Goal: Communication & Community: Answer question/provide support

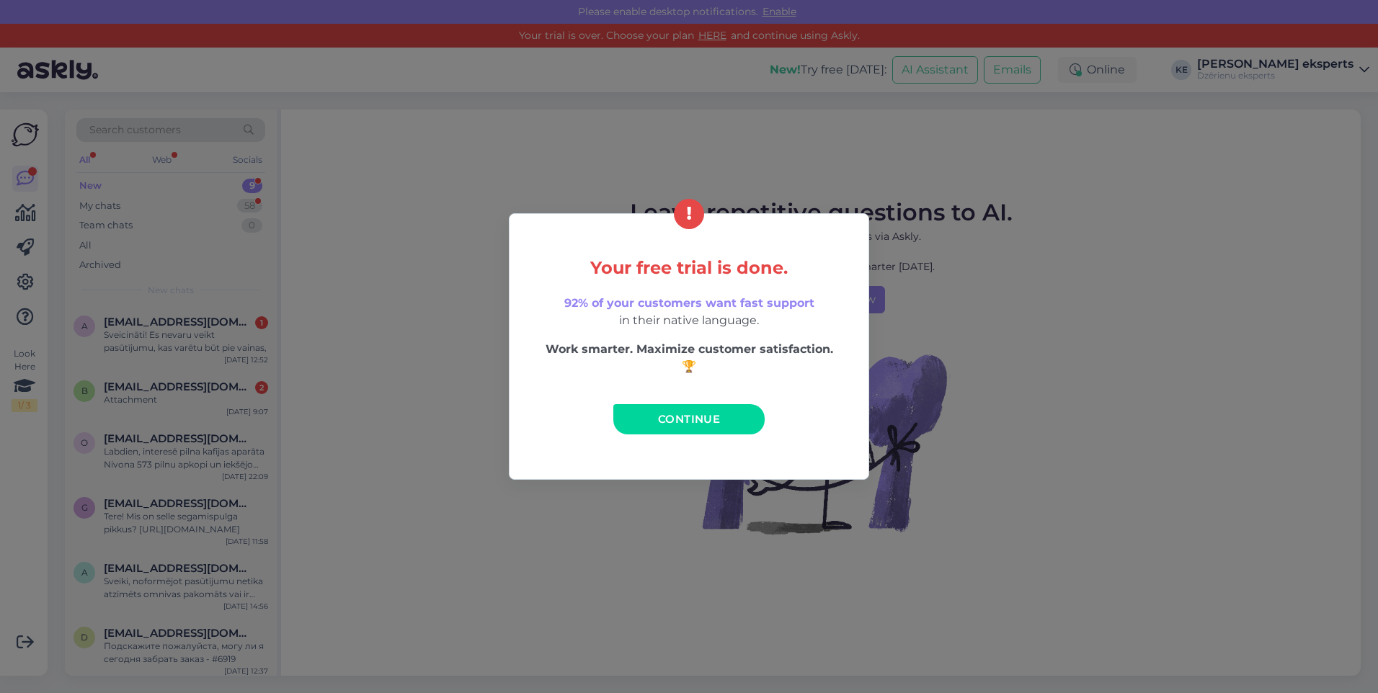
click at [721, 416] on link "Continue" at bounding box center [688, 419] width 151 height 30
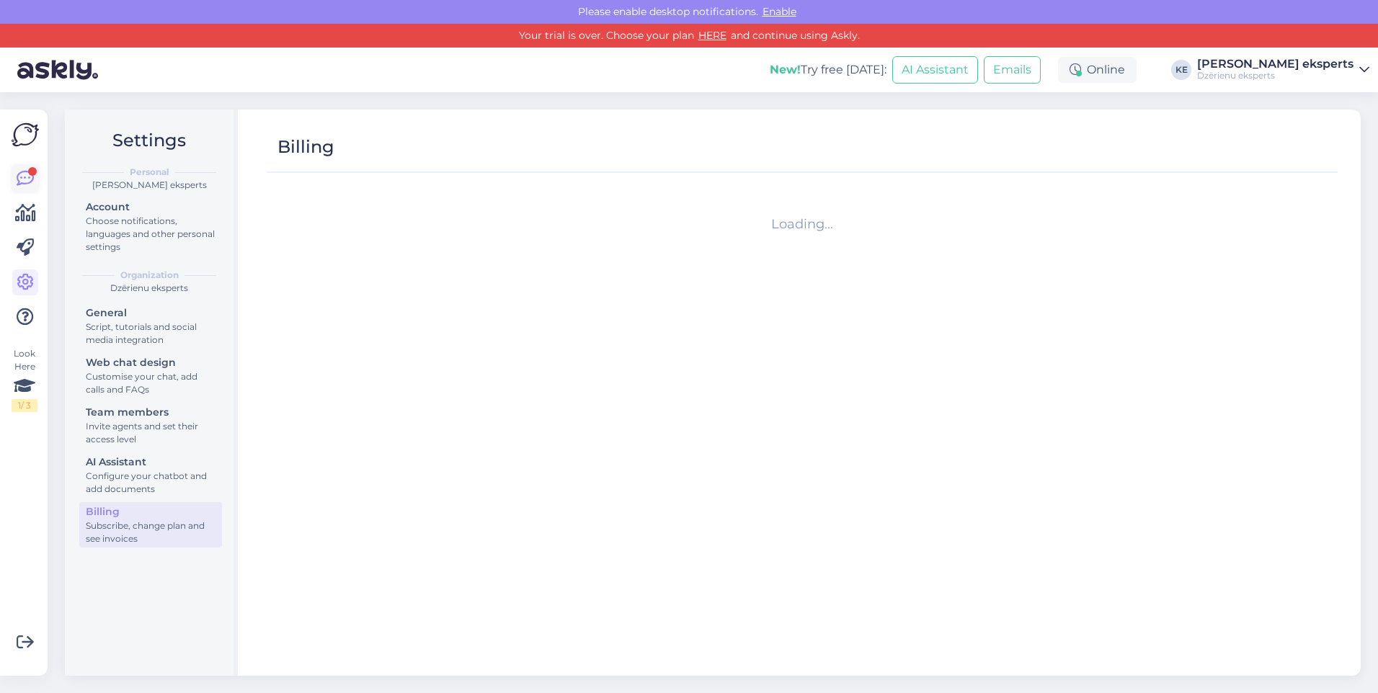
click at [27, 176] on icon at bounding box center [25, 178] width 17 height 17
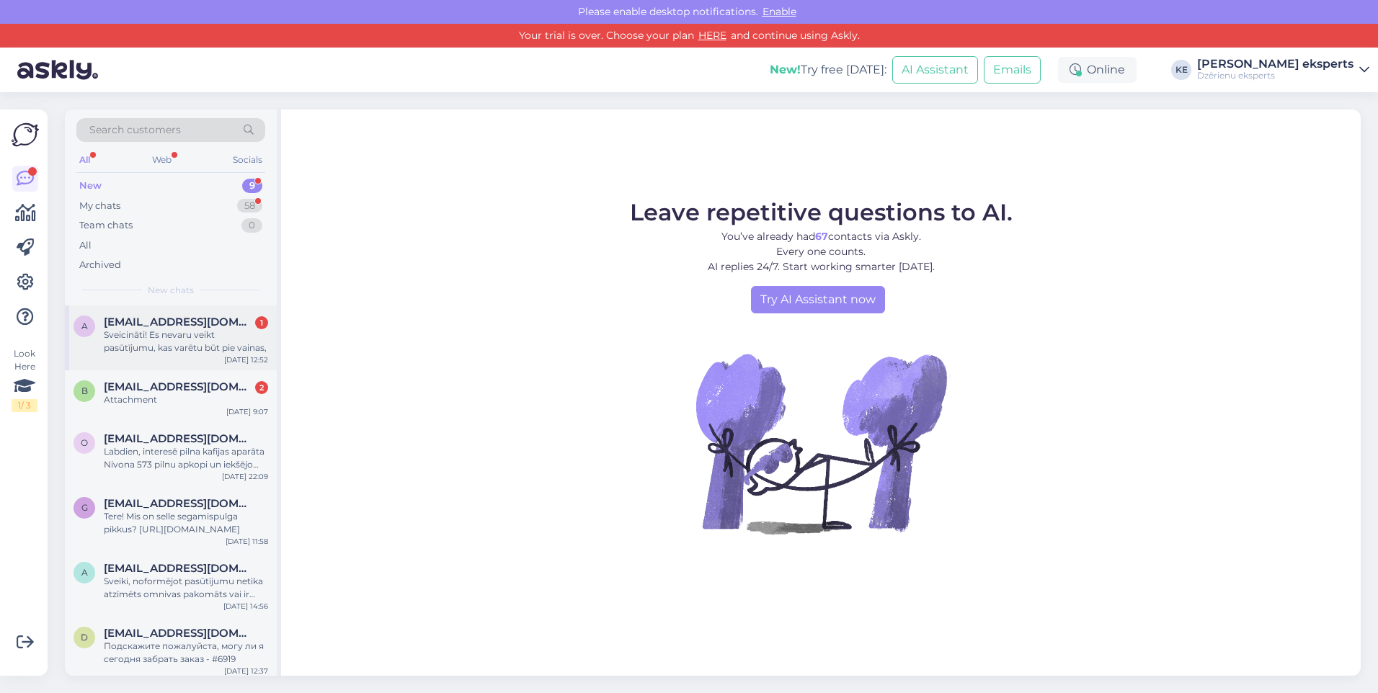
click at [210, 336] on div "Sveicināti! Es nevaru veikt pasūtījumu, kas varētu būt pie vainas," at bounding box center [186, 342] width 164 height 26
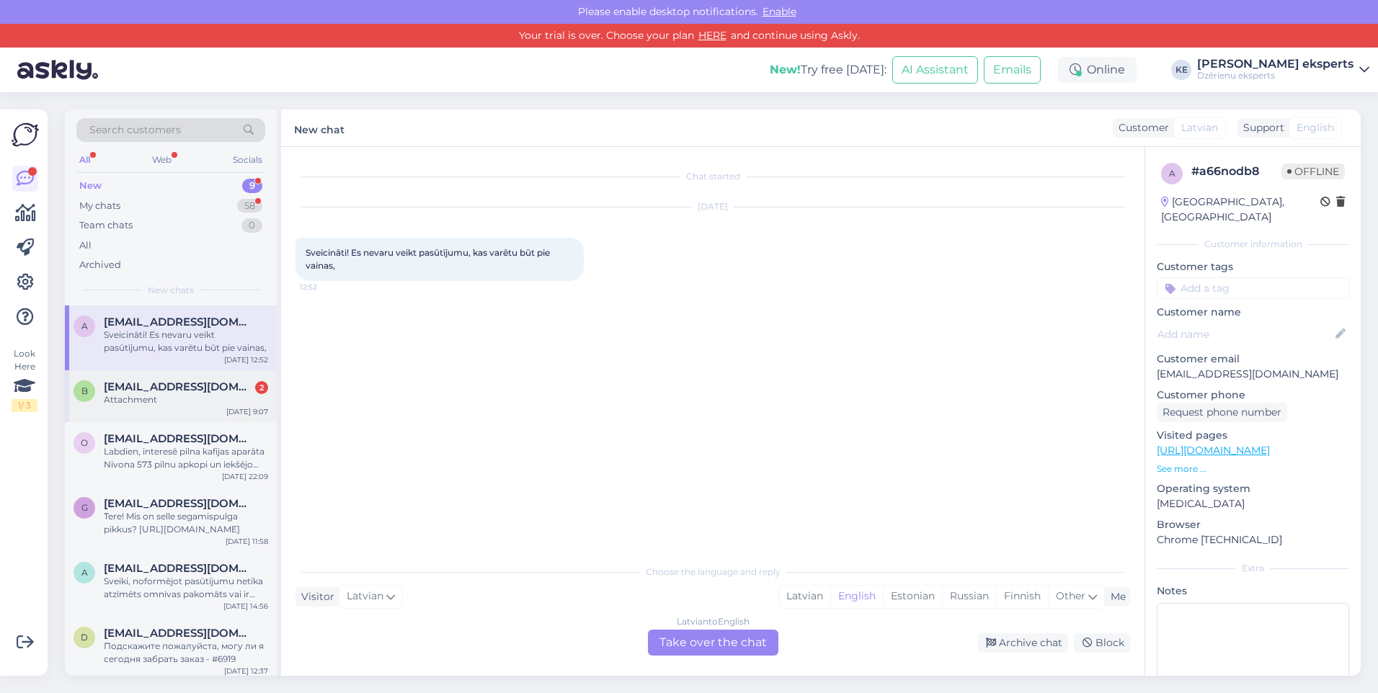
click at [207, 395] on div "Attachment" at bounding box center [186, 399] width 164 height 13
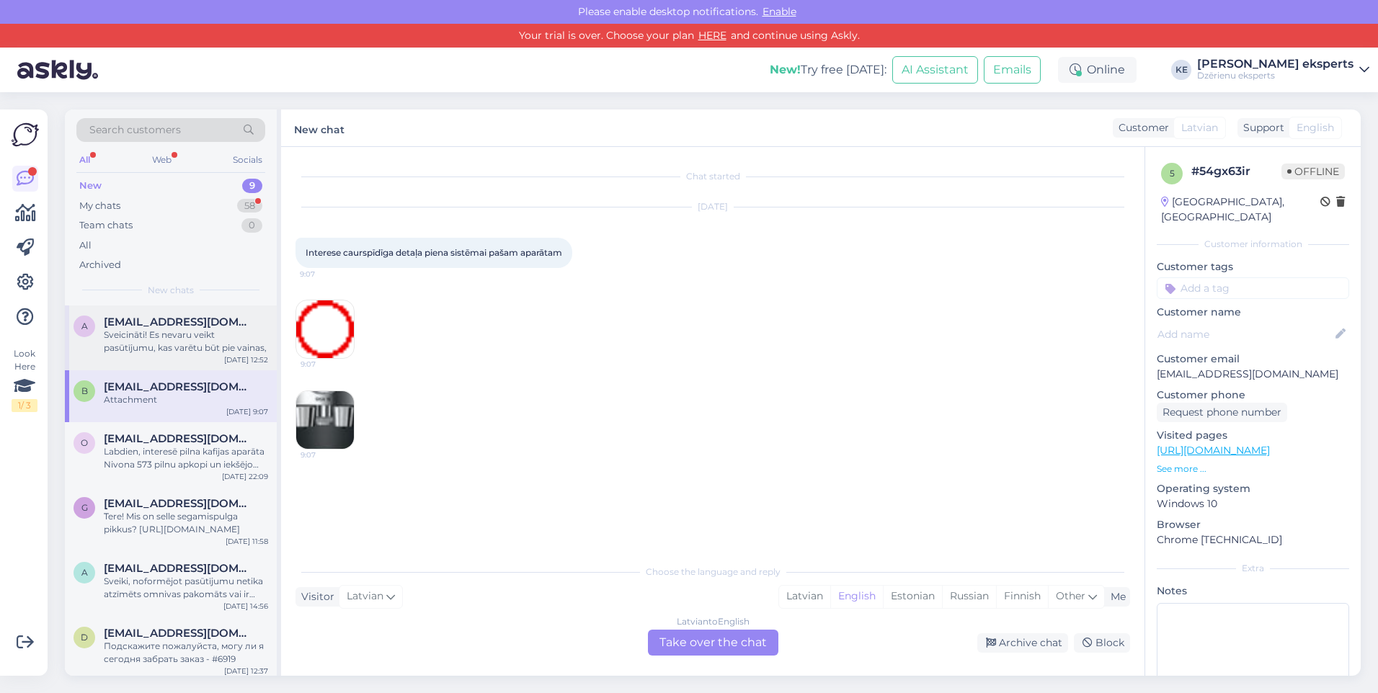
click at [187, 336] on div "Sveicināti! Es nevaru veikt pasūtījumu, kas varētu būt pie vainas," at bounding box center [186, 342] width 164 height 26
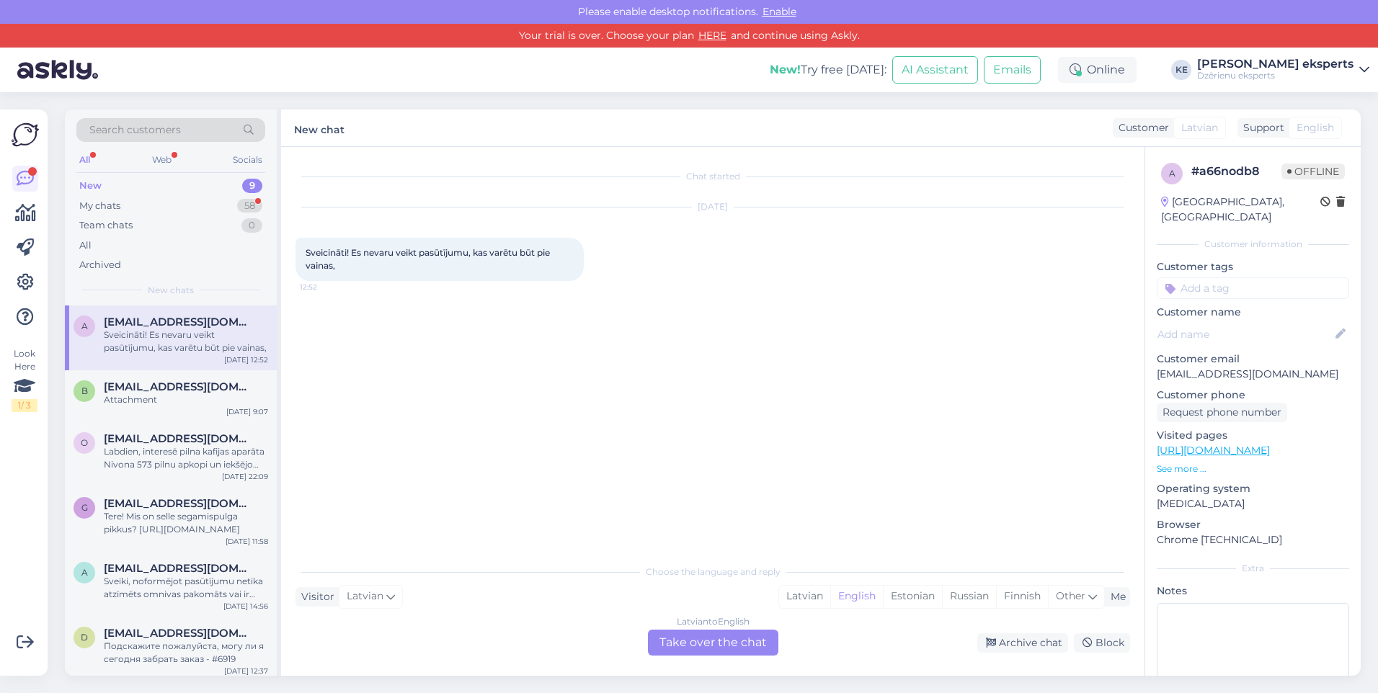
click at [723, 617] on div "Latvian to English" at bounding box center [713, 621] width 73 height 13
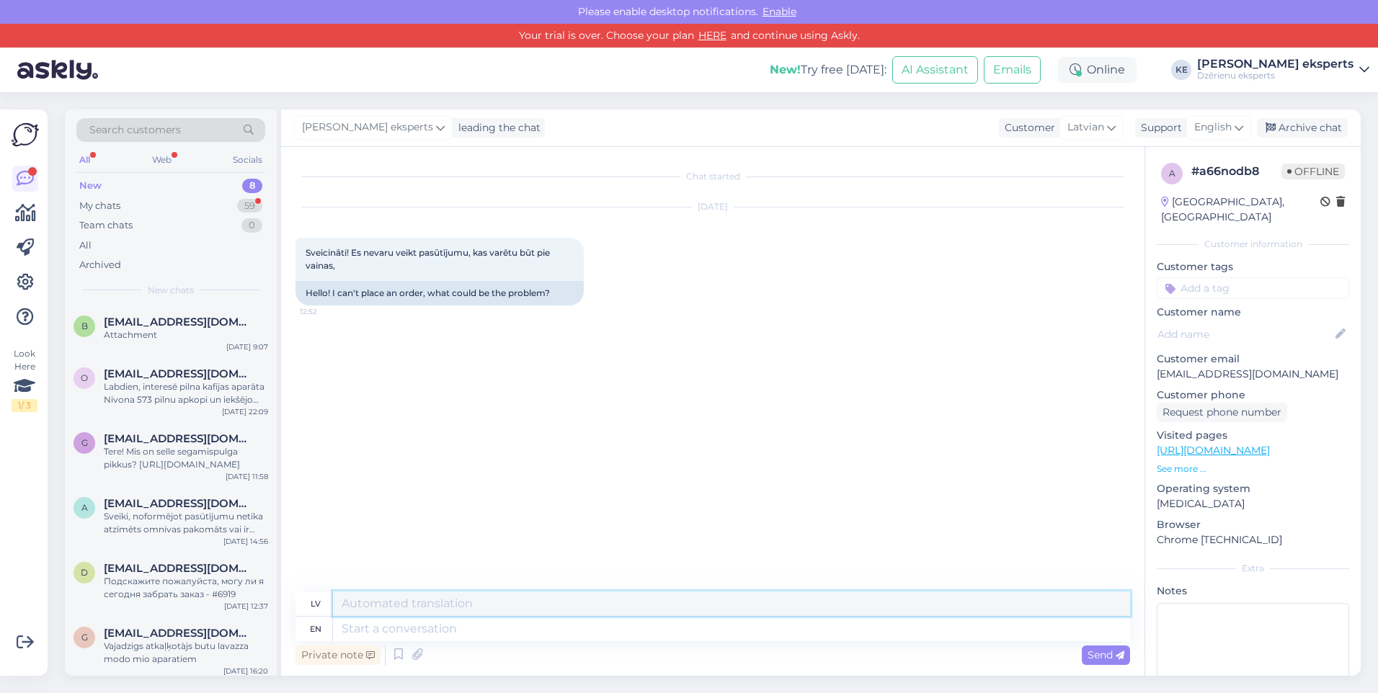
click at [405, 610] on textarea at bounding box center [731, 604] width 797 height 24
click at [397, 627] on textarea at bounding box center [731, 629] width 797 height 24
click at [1196, 135] on span "English" at bounding box center [1212, 128] width 37 height 16
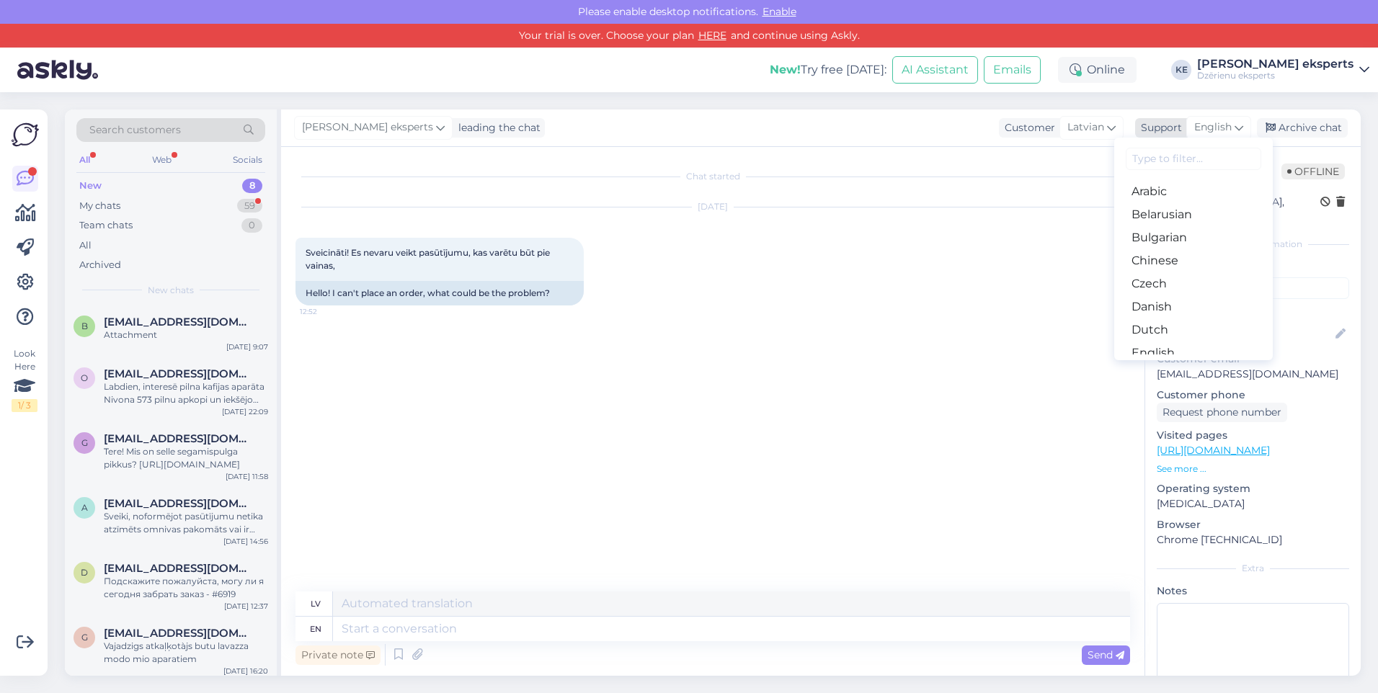
click at [1202, 135] on span "English" at bounding box center [1212, 128] width 37 height 16
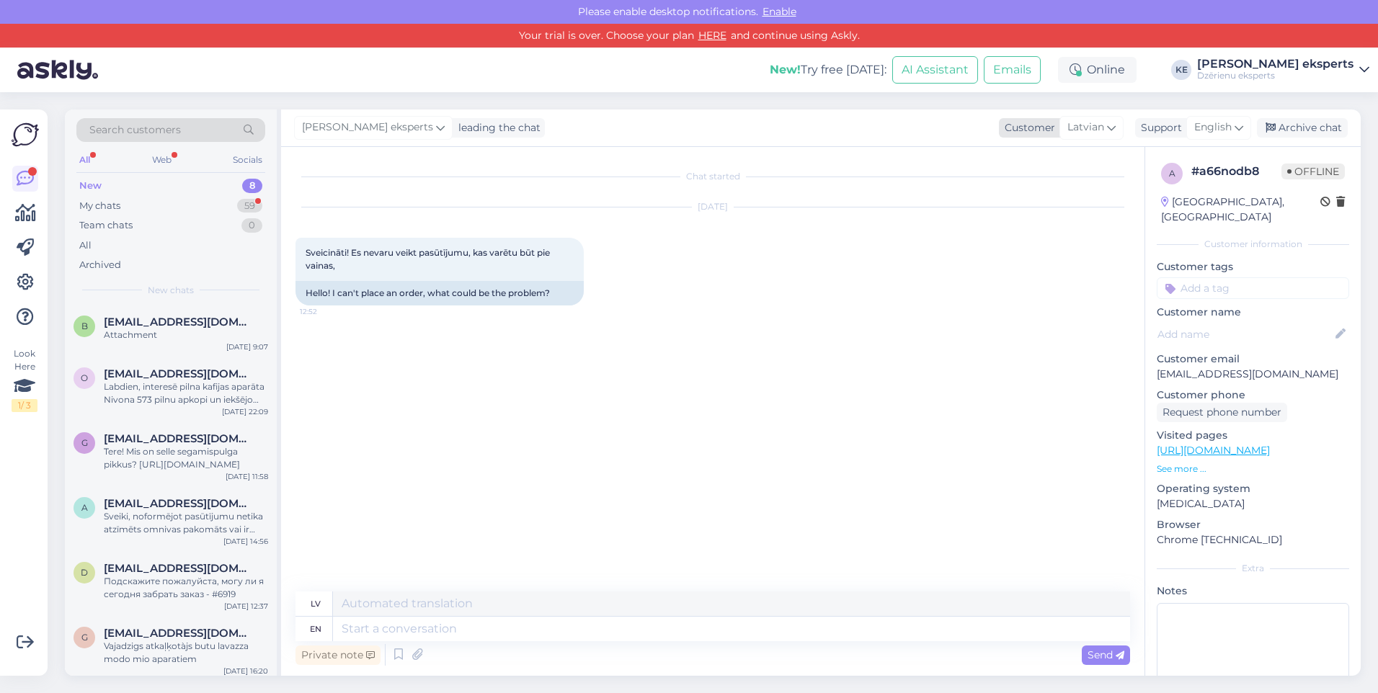
click at [1085, 130] on span "Latvian" at bounding box center [1085, 128] width 37 height 16
click at [1228, 127] on span "English" at bounding box center [1212, 128] width 37 height 16
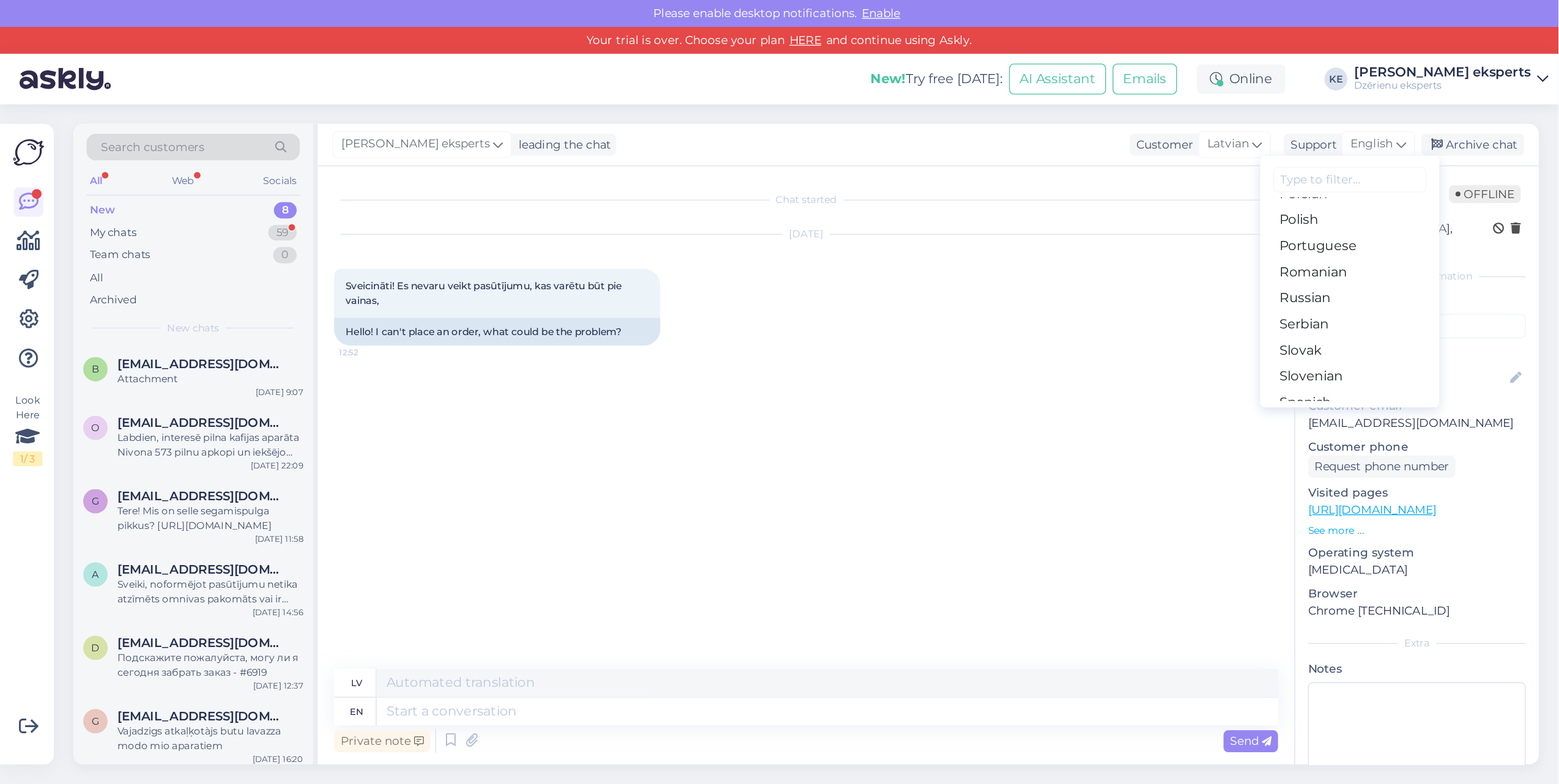
scroll to position [244, 0]
click at [987, 270] on link "Latvian" at bounding box center [1012, 270] width 135 height 20
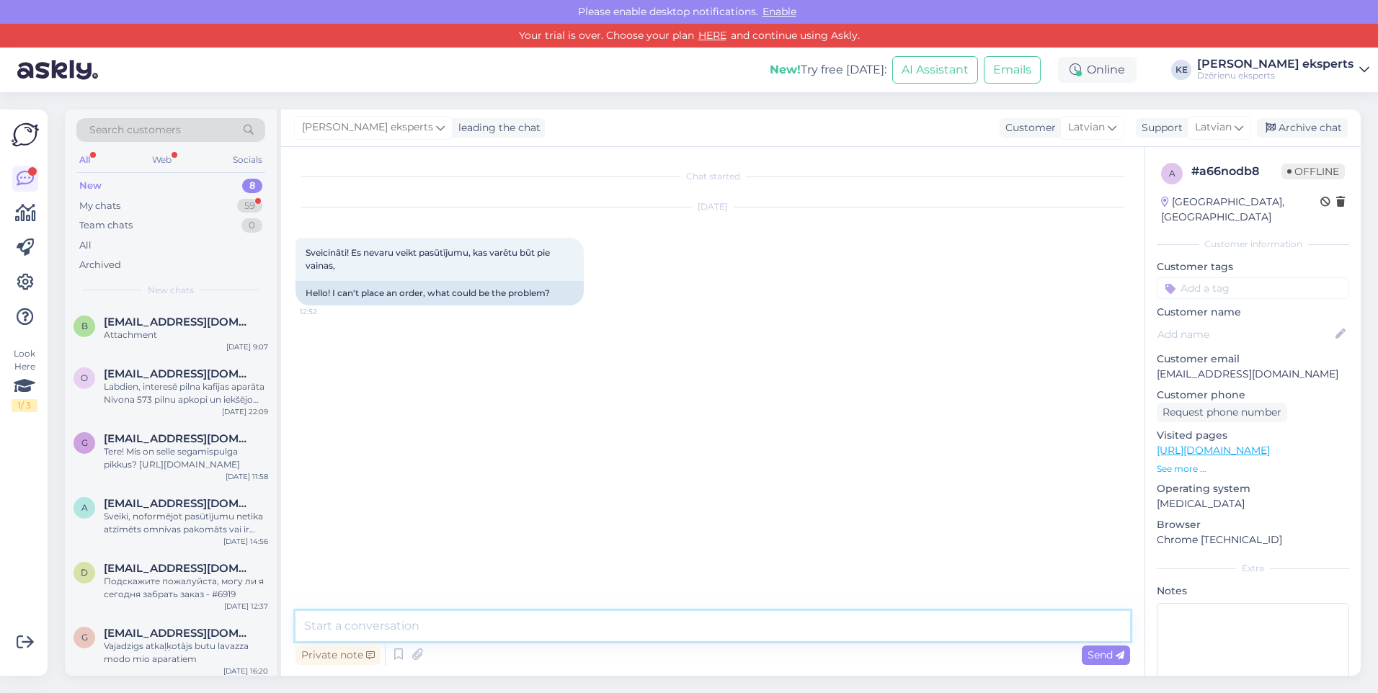
click at [391, 625] on textarea at bounding box center [712, 626] width 834 height 30
type textarea "Sveiki! Kurā punktā pasūtījums neizdodas? Vai varat atsūtīt screenshot?"
click at [1102, 644] on div "Private note Send" at bounding box center [712, 654] width 834 height 27
click at [1097, 659] on span "Send" at bounding box center [1105, 654] width 37 height 13
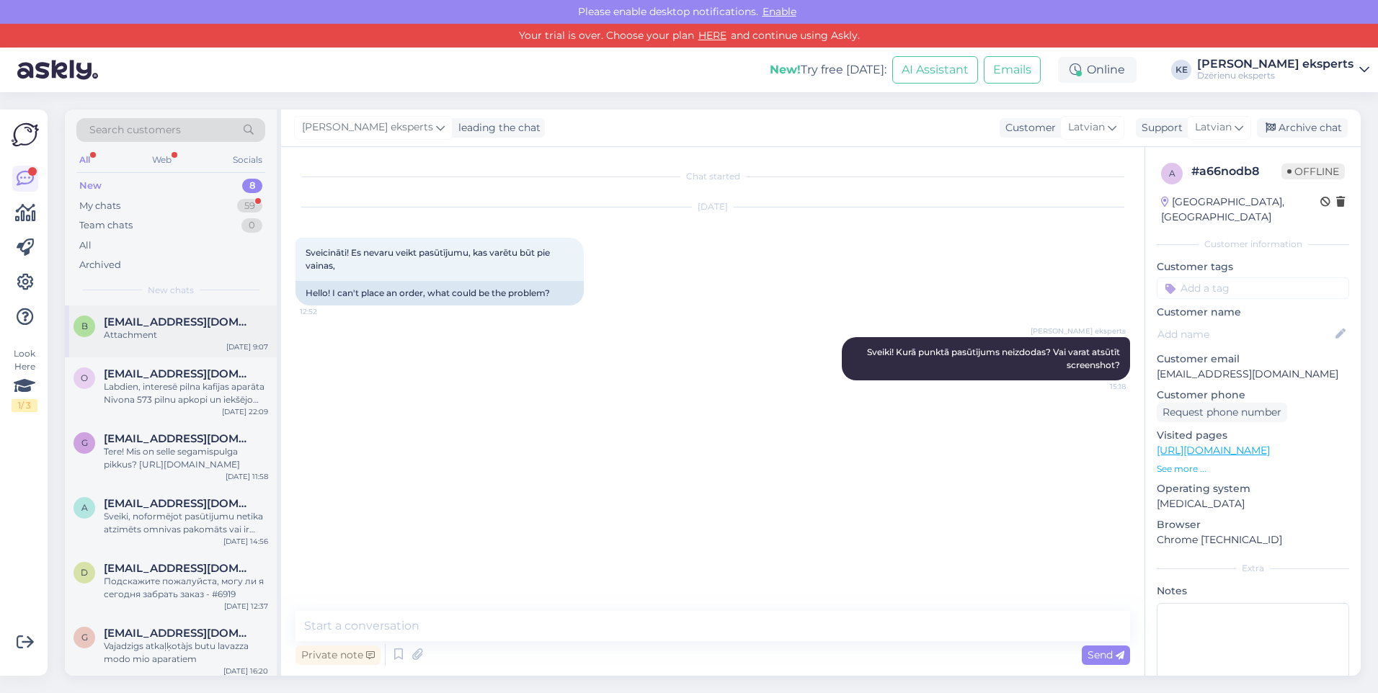
click at [213, 336] on div "Attachment" at bounding box center [186, 335] width 164 height 13
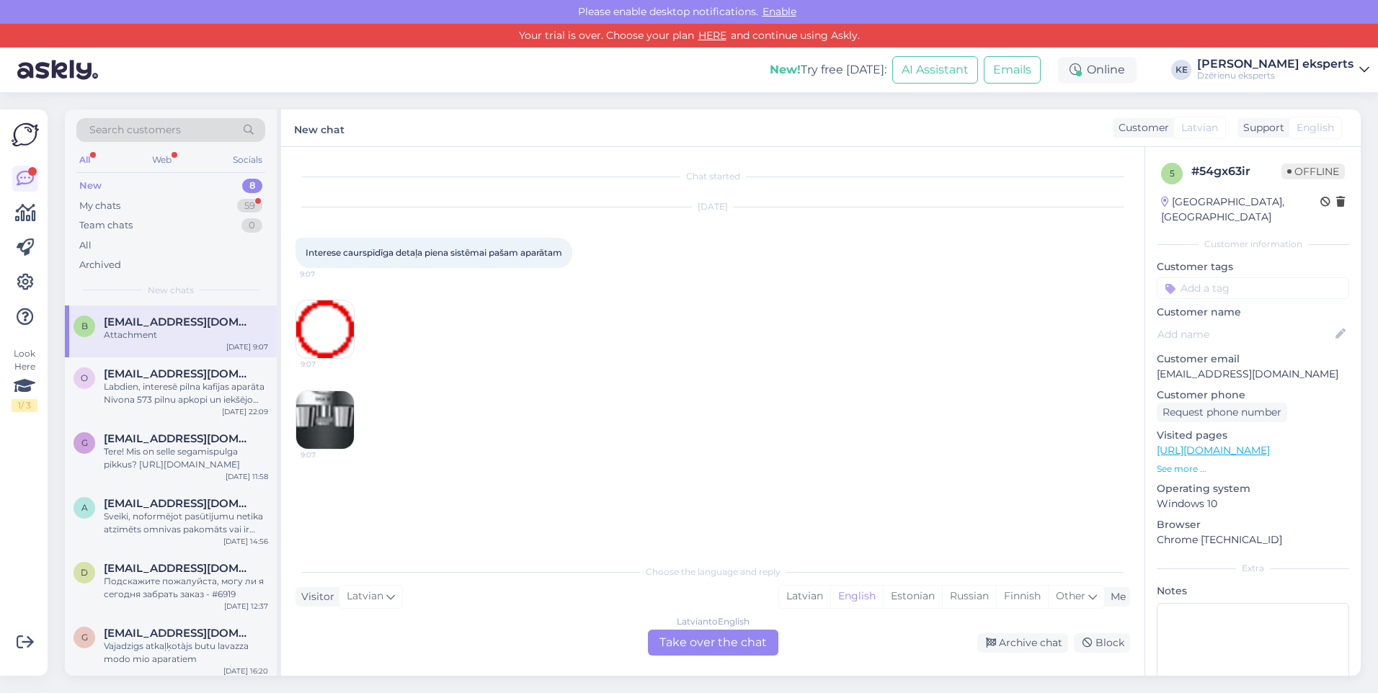
click at [414, 250] on span "Interese caurspīdīga detaļa piena sistēmai pašam aparātam" at bounding box center [433, 252] width 256 height 11
click at [304, 387] on div "9:07" at bounding box center [712, 420] width 834 height 91
click at [334, 340] on img at bounding box center [325, 329] width 58 height 58
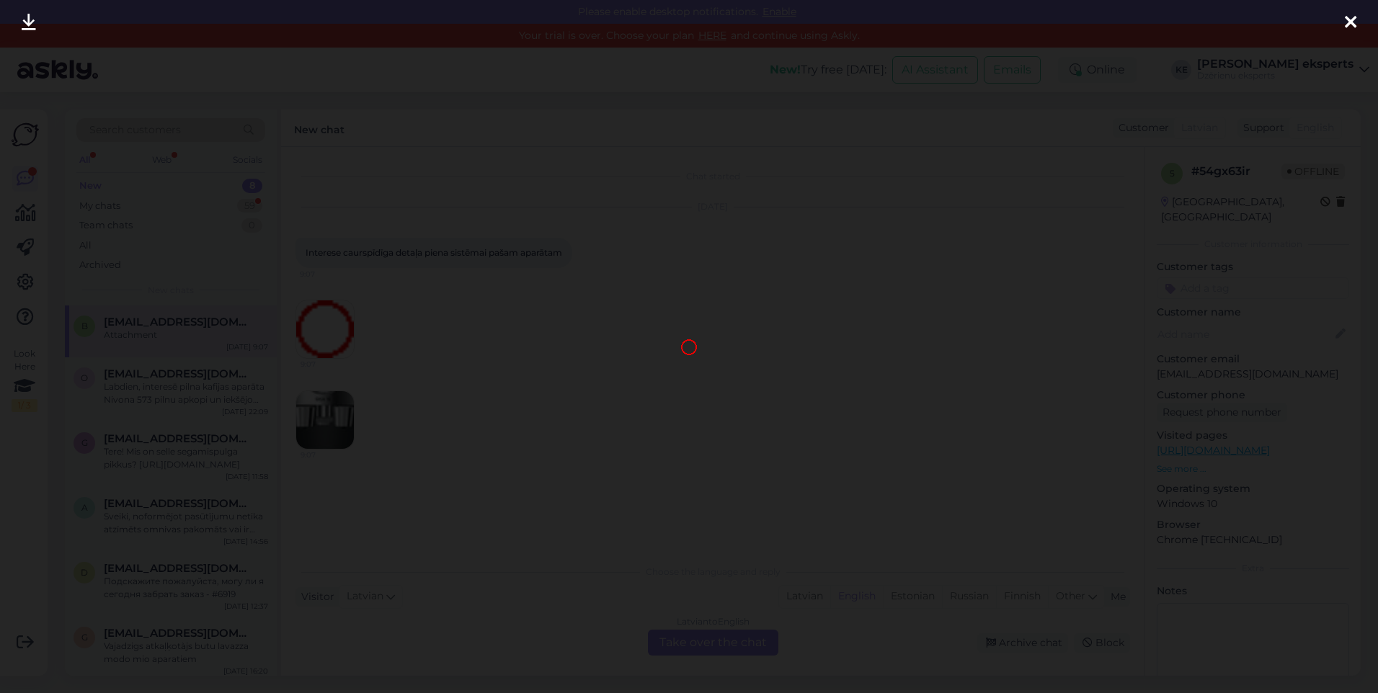
click at [339, 378] on div at bounding box center [689, 346] width 1378 height 693
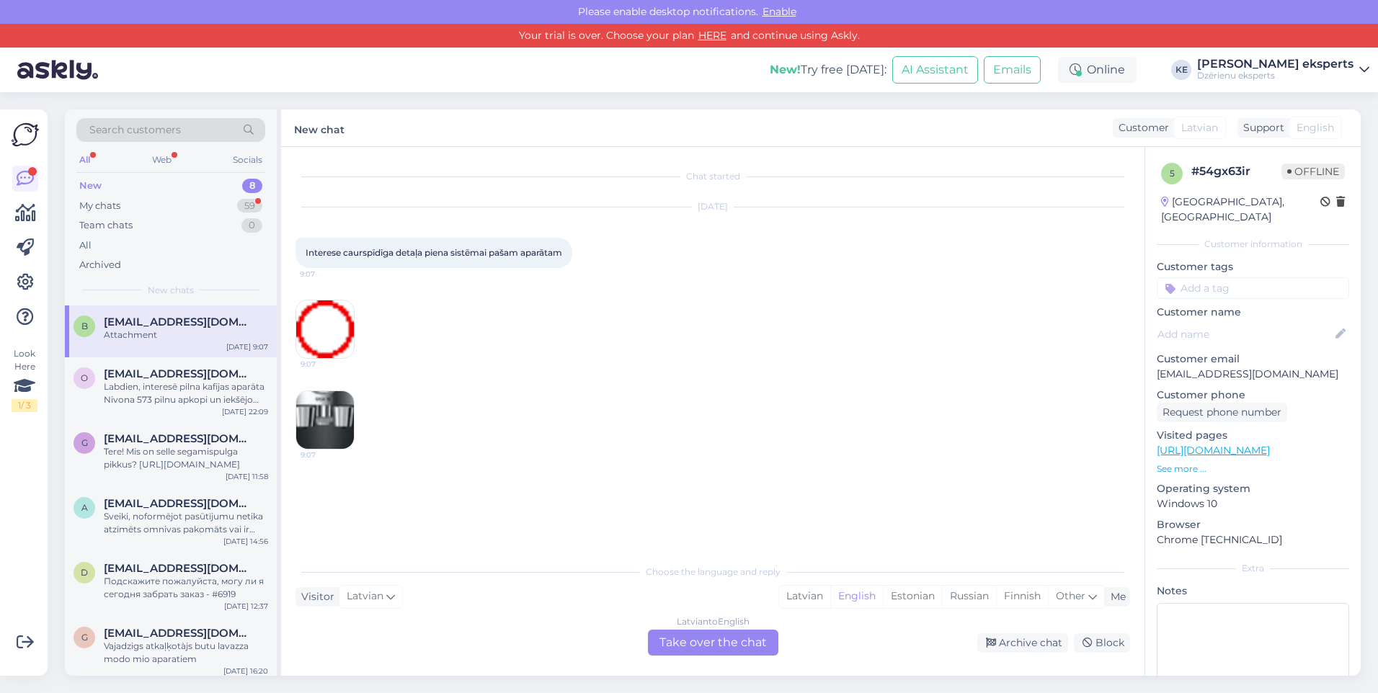
click at [324, 427] on img at bounding box center [325, 420] width 58 height 58
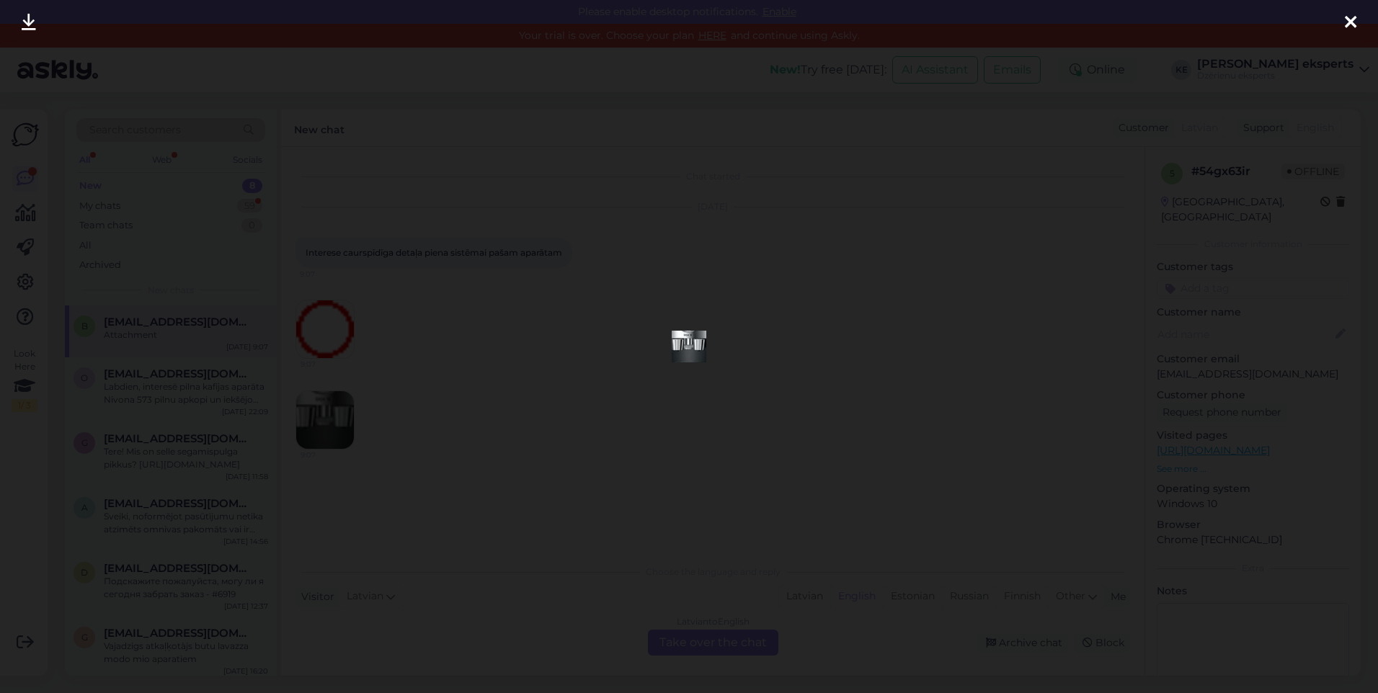
click at [684, 349] on img at bounding box center [688, 347] width 35 height 32
click at [686, 346] on img at bounding box center [688, 347] width 35 height 32
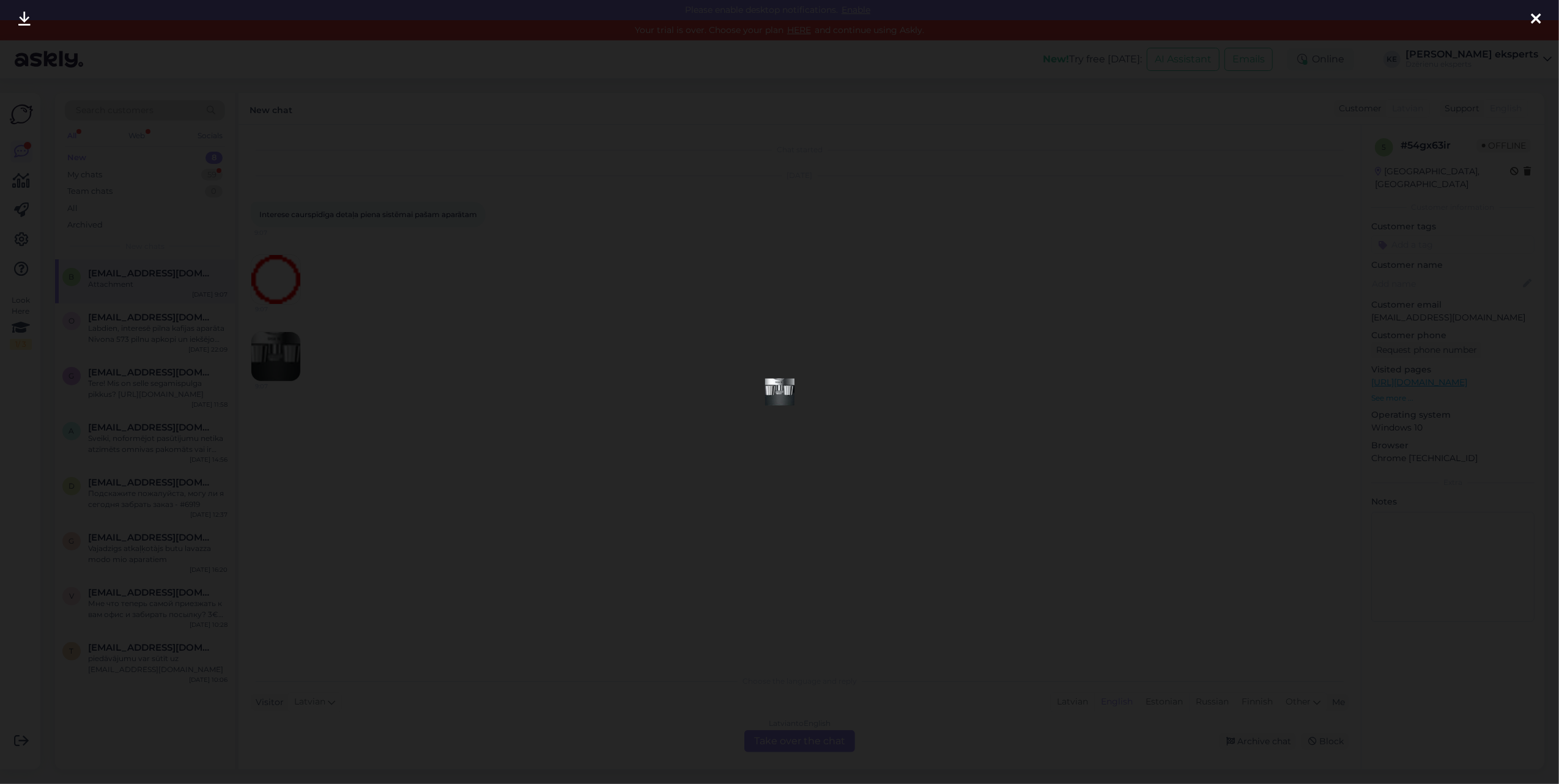
click at [1169, 23] on div at bounding box center [1535, 19] width 25 height 38
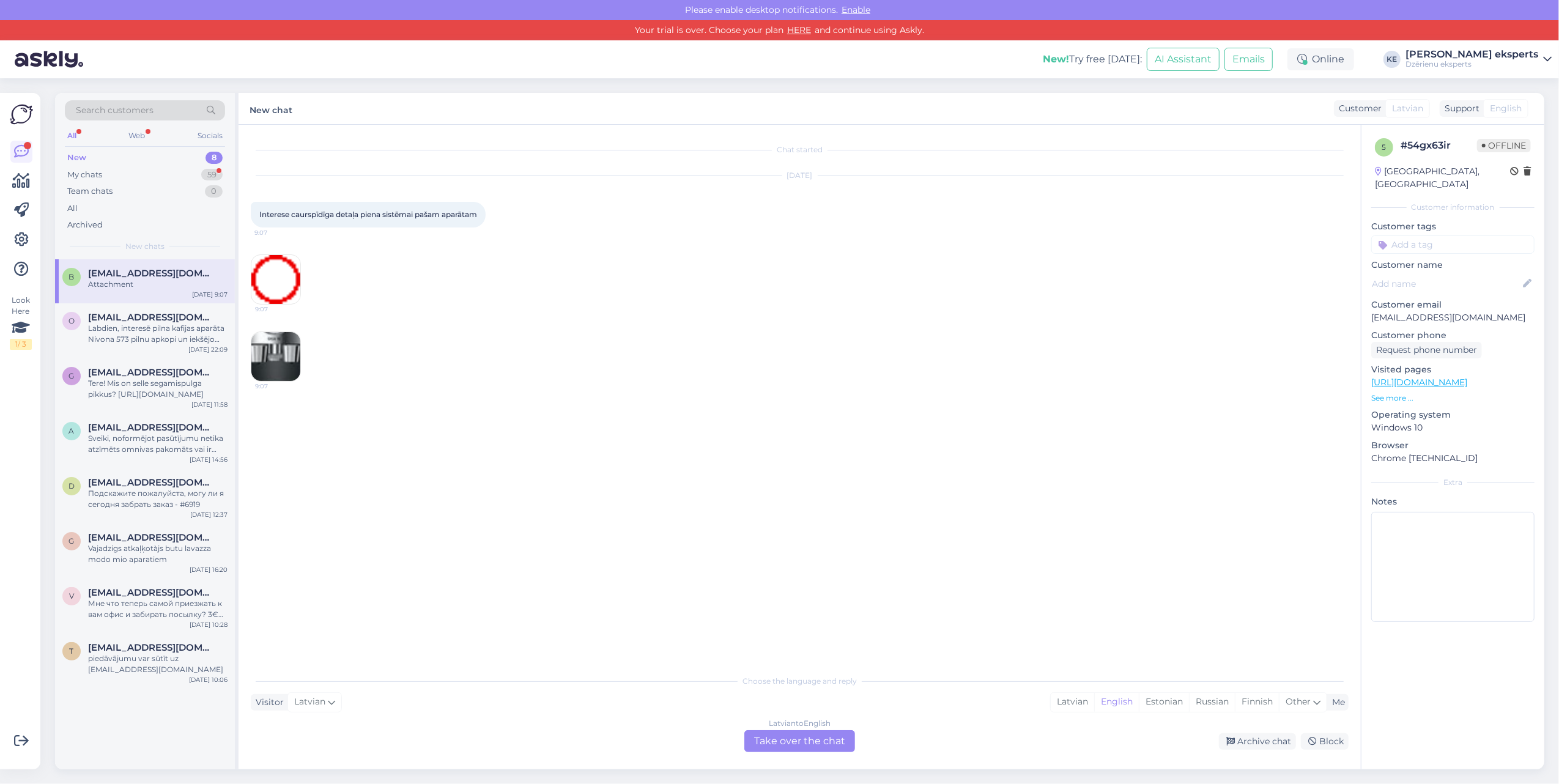
click at [279, 353] on img at bounding box center [276, 356] width 49 height 49
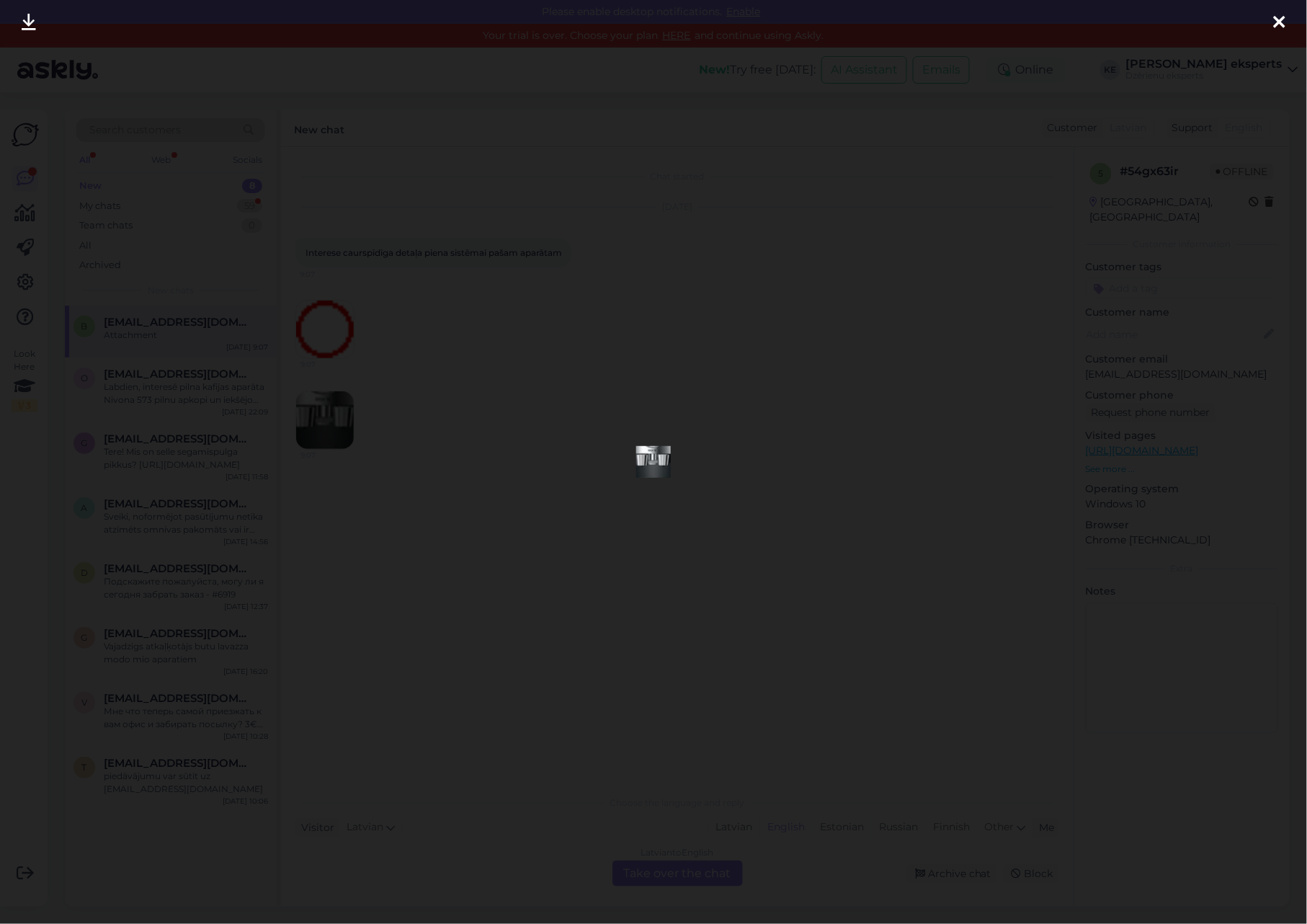
click at [1275, 10] on div at bounding box center [1279, 22] width 29 height 45
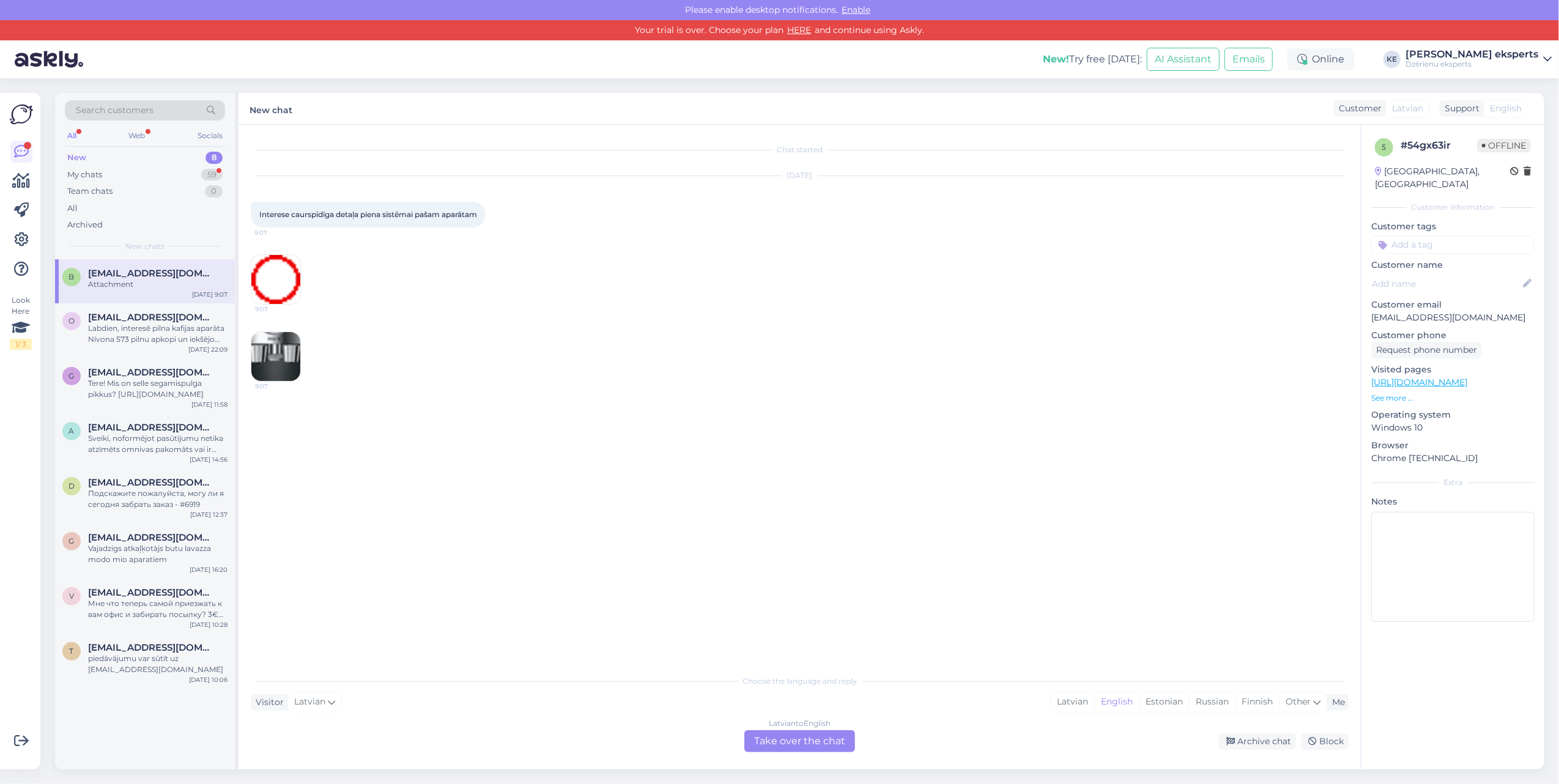
click at [272, 345] on img at bounding box center [276, 356] width 49 height 49
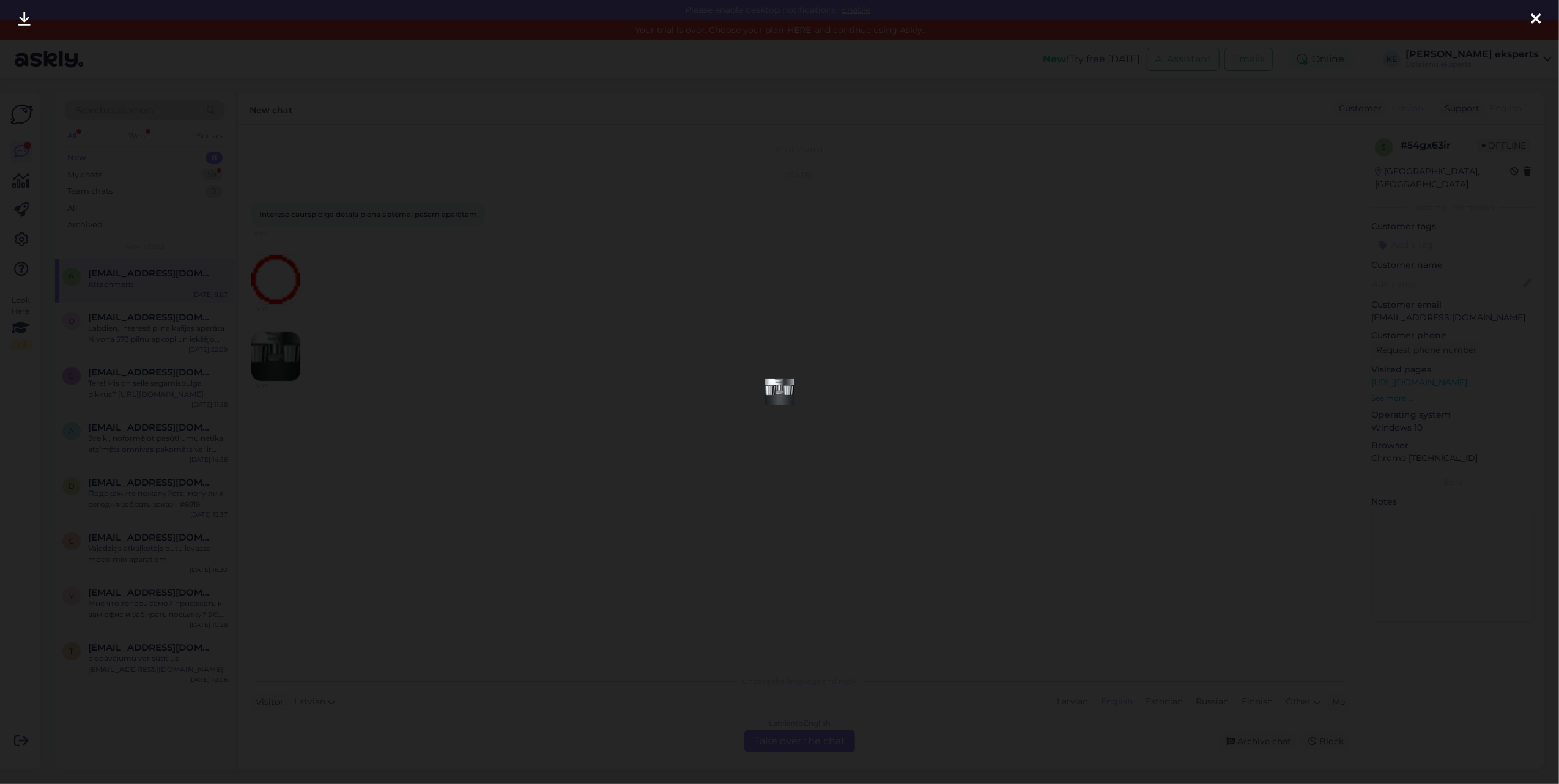
drag, startPoint x: 779, startPoint y: 411, endPoint x: 790, endPoint y: 385, distance: 28.2
click at [1169, 15] on icon at bounding box center [1535, 20] width 10 height 16
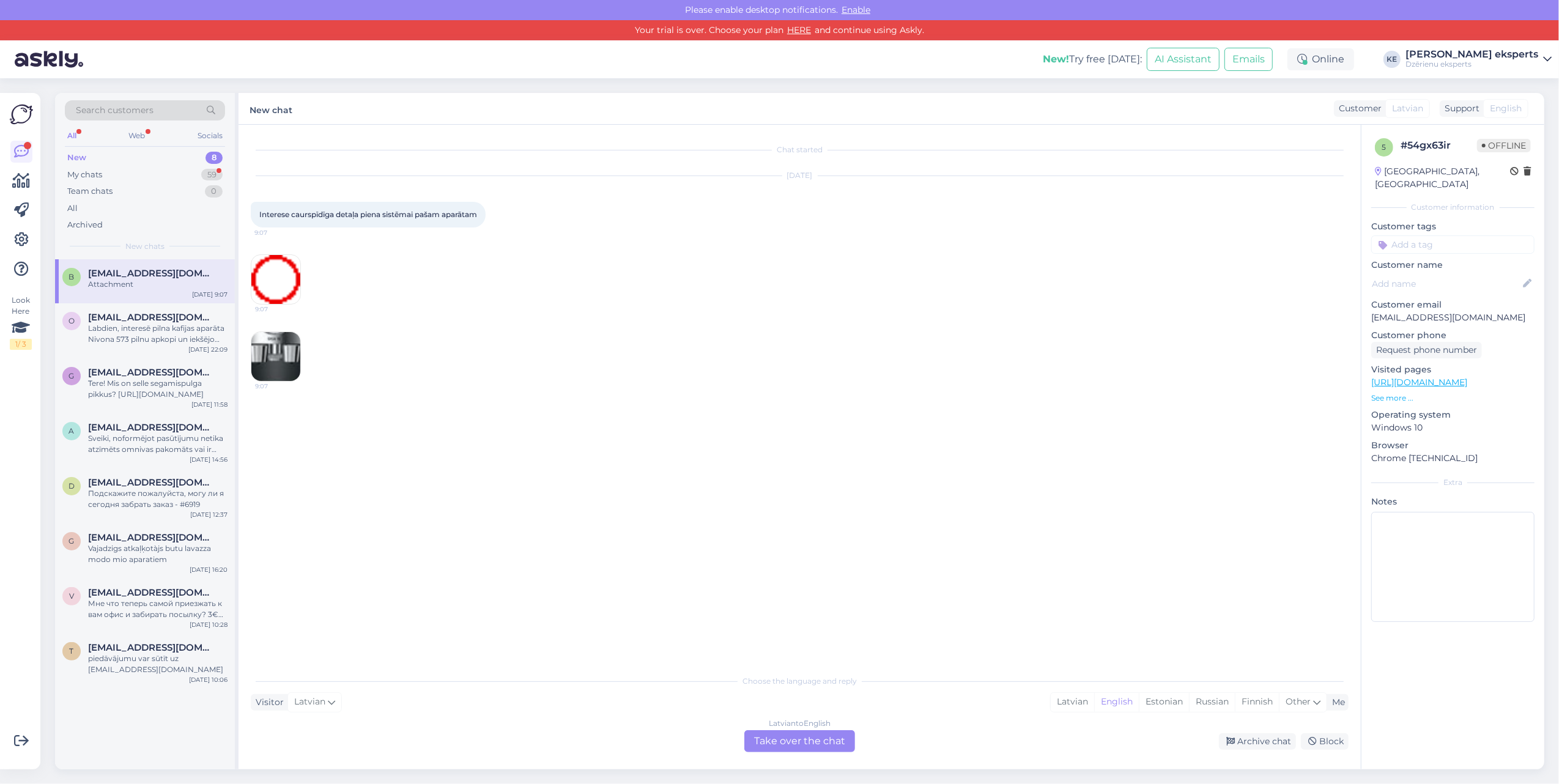
click at [803, 587] on div "Choose the language and reply Visitor Latvian Me Latvian English Estonian Russi…" at bounding box center [799, 709] width 1097 height 84
click at [383, 217] on span "Interese caurspīdīga detaļa piena sistēmai pašam aparātam" at bounding box center [367, 214] width 217 height 9
click at [307, 587] on div "Choose the language and reply Visitor Latvian Me Latvian English Estonian Russi…" at bounding box center [799, 709] width 1097 height 84
click at [116, 340] on div "Labdien, interesē pilna kafijas aparāta Nivona 573 pilnu apkopi un iekšējo deta…" at bounding box center [158, 333] width 139 height 22
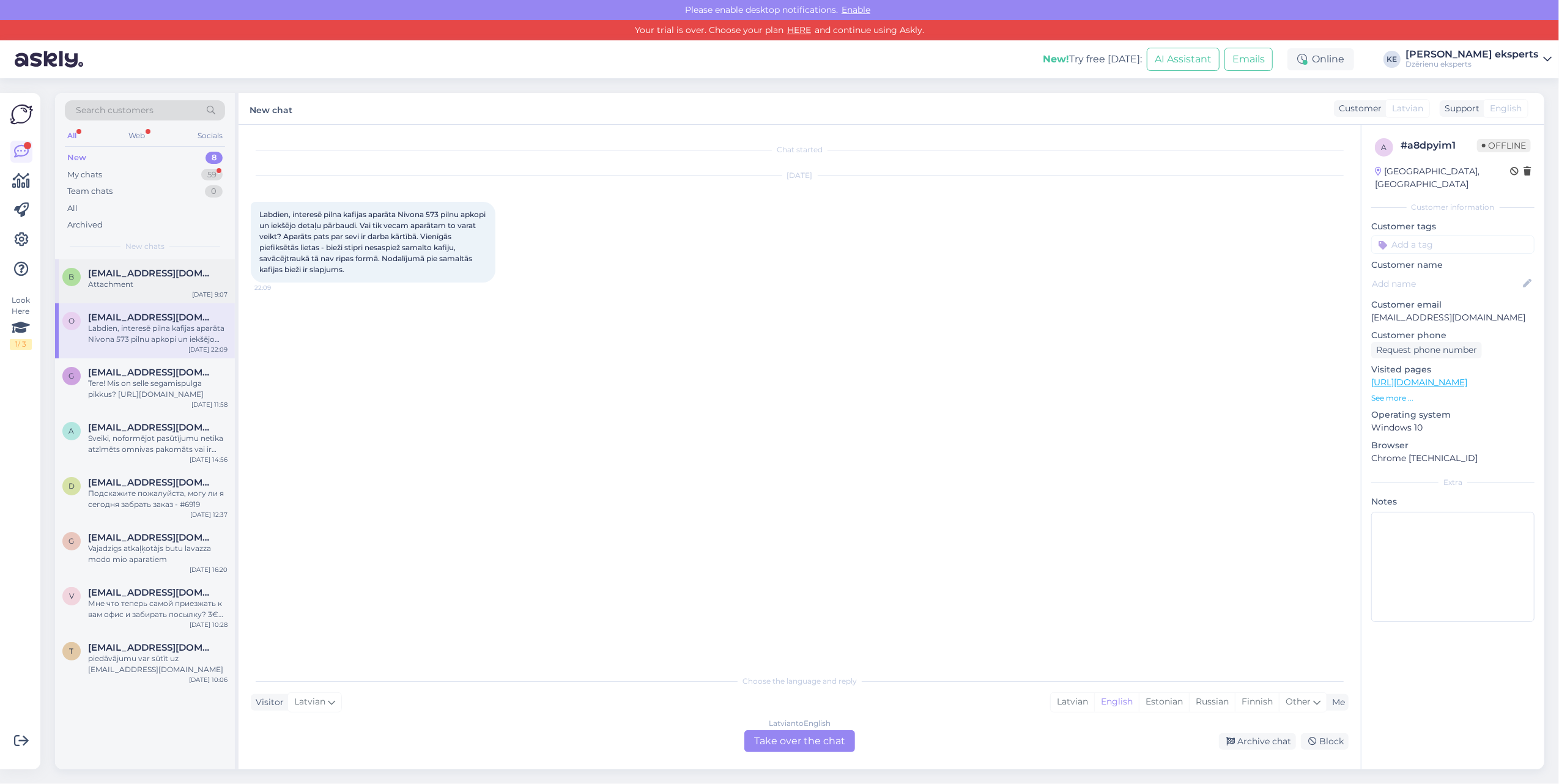
click at [124, 291] on div "b [EMAIL_ADDRESS][DOMAIN_NAME] Attachment [DATE] 9:07" at bounding box center [145, 281] width 180 height 44
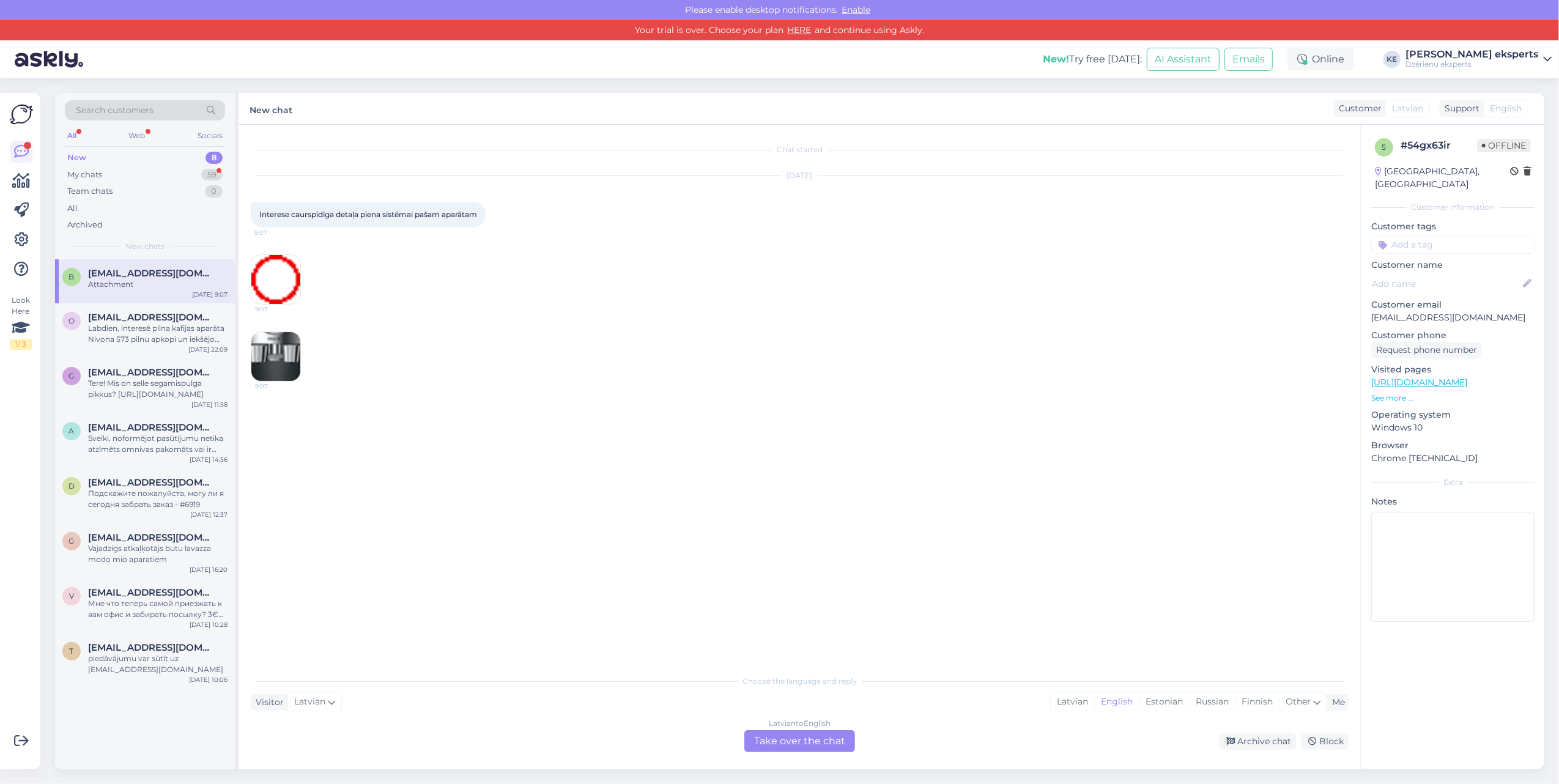
click at [248, 262] on div "Chat started [DATE] Interese caurspīdīga detaļa piena sistēmai pašam aparātam 9…" at bounding box center [799, 446] width 1122 height 644
click at [272, 274] on img at bounding box center [276, 279] width 49 height 49
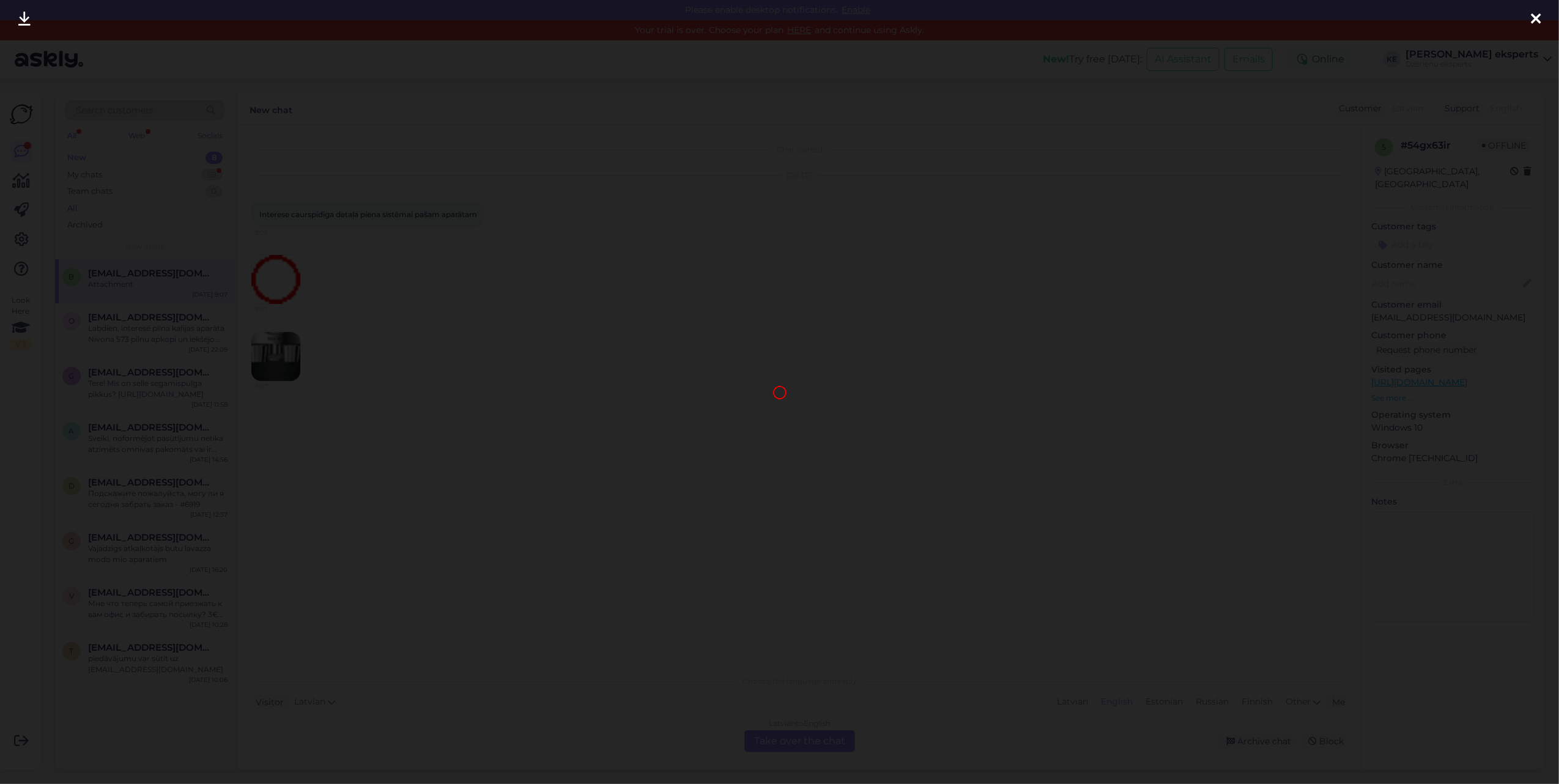
click at [1169, 14] on div at bounding box center [1535, 19] width 25 height 38
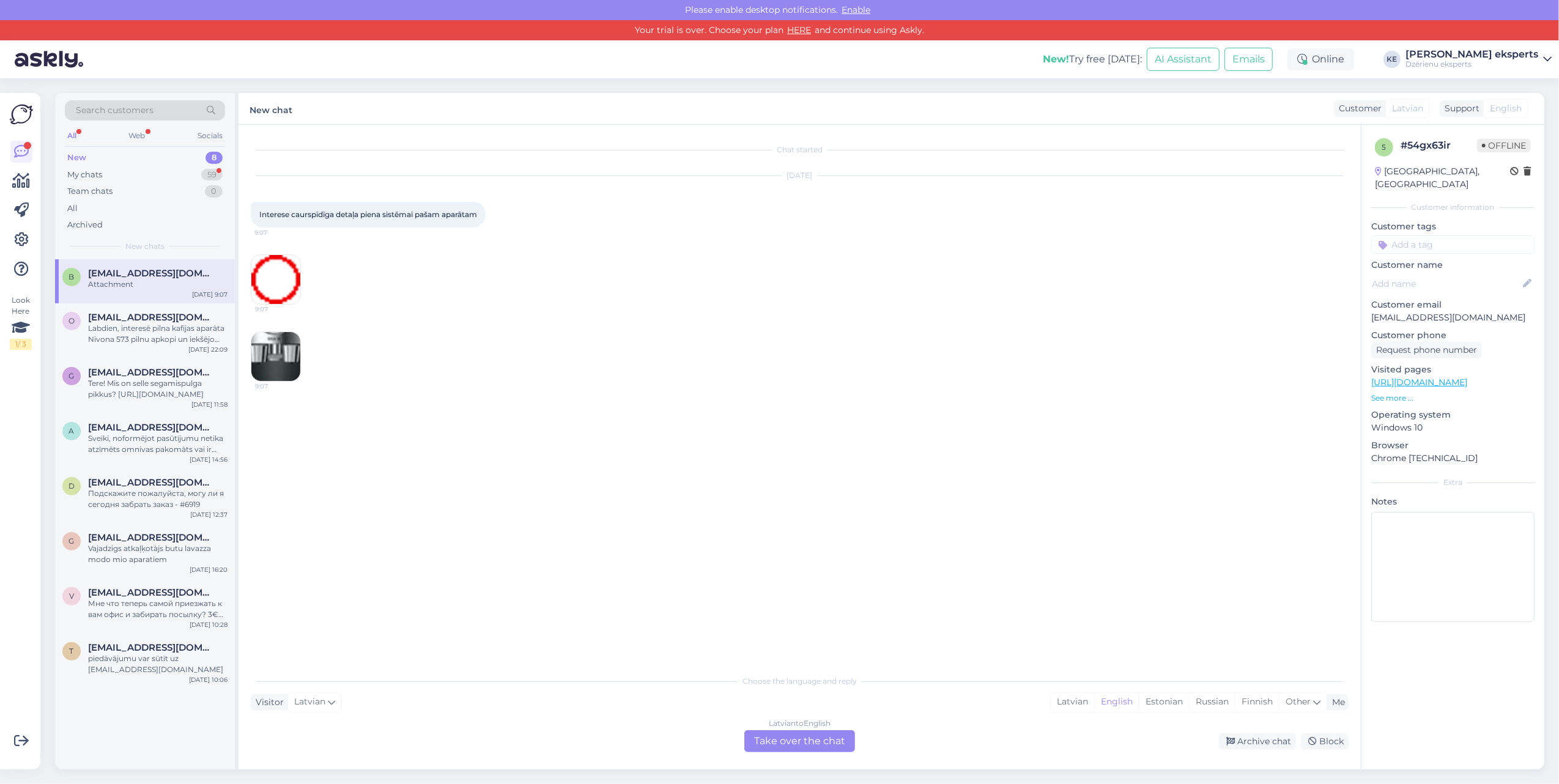
click at [823, 587] on div "Visitor Latvian Me Latvian English Estonian Russian Finnish Other" at bounding box center [799, 702] width 1097 height 16
click at [310, 587] on div "Latvian" at bounding box center [315, 702] width 54 height 20
click at [1077, 587] on div "Latvian" at bounding box center [1072, 702] width 43 height 19
click at [569, 587] on div "Choose the language and reply Visitor Latvian Arabic Belarusian Bulgarian Chine…" at bounding box center [799, 709] width 1097 height 84
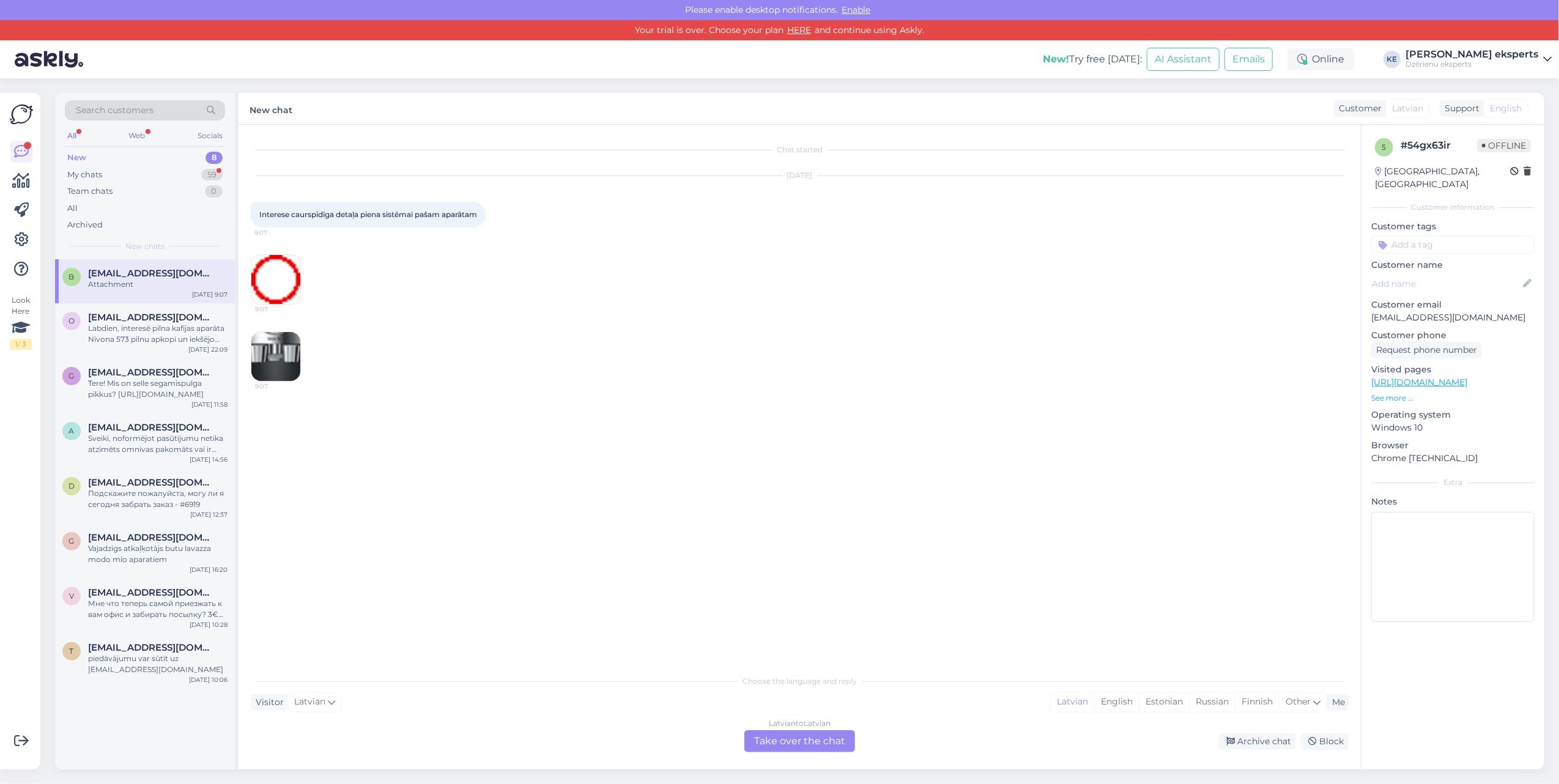
click at [817, 587] on div "Latvian to Latvian Take over the chat" at bounding box center [799, 741] width 110 height 22
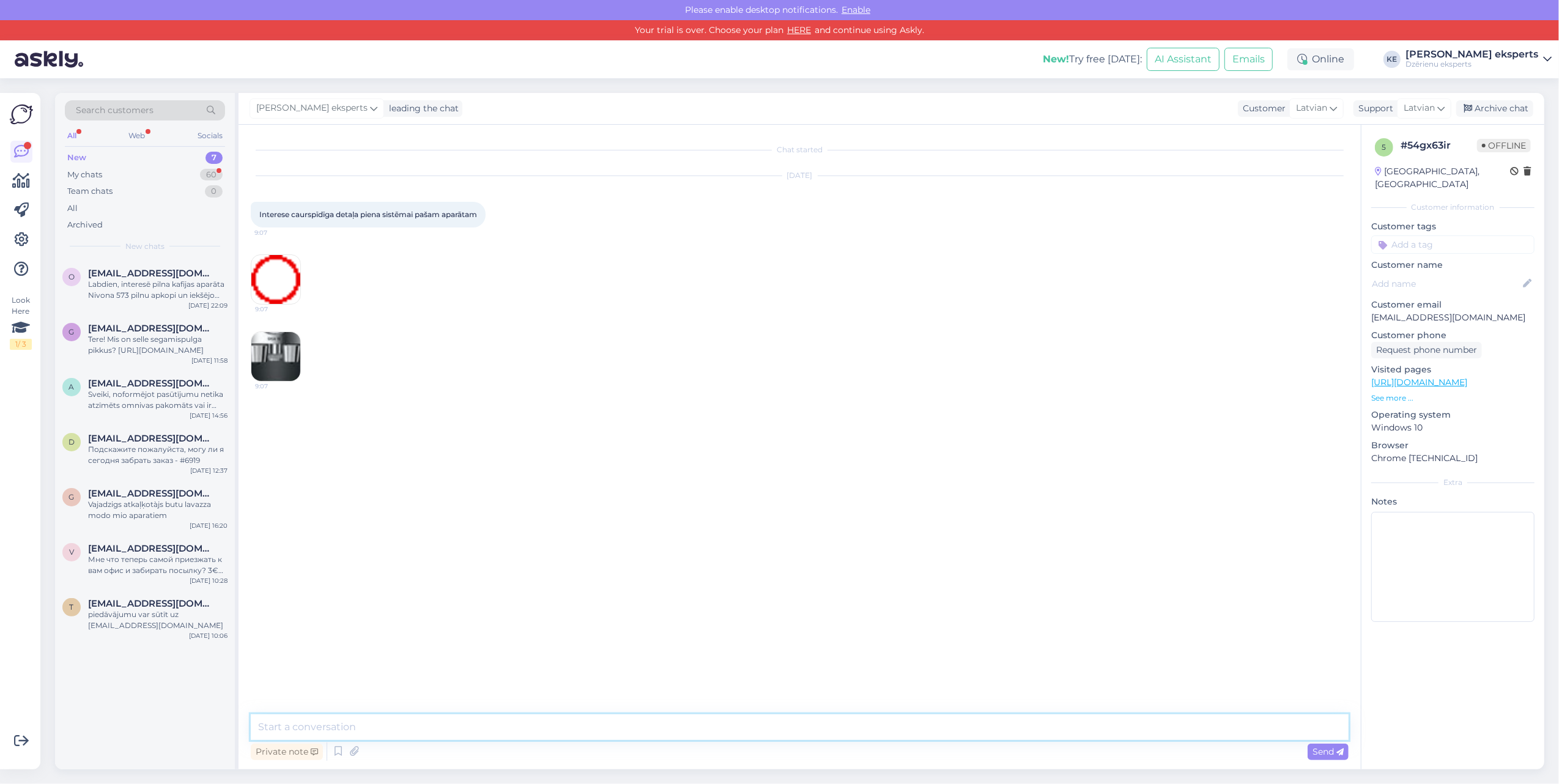
click at [328, 587] on textarea at bounding box center [799, 727] width 1097 height 25
click at [1169, 377] on link "[URL][DOMAIN_NAME]" at bounding box center [1418, 382] width 96 height 11
click at [390, 587] on textarea "Labdien, Vai varat atsū" at bounding box center [799, 727] width 1097 height 25
click at [522, 587] on textarea "Labdien, Vai varat ats" at bounding box center [799, 727] width 1097 height 25
type textarea "Labdien, Vai varat ats;uūūuuu\uuuuuuuūu;]"
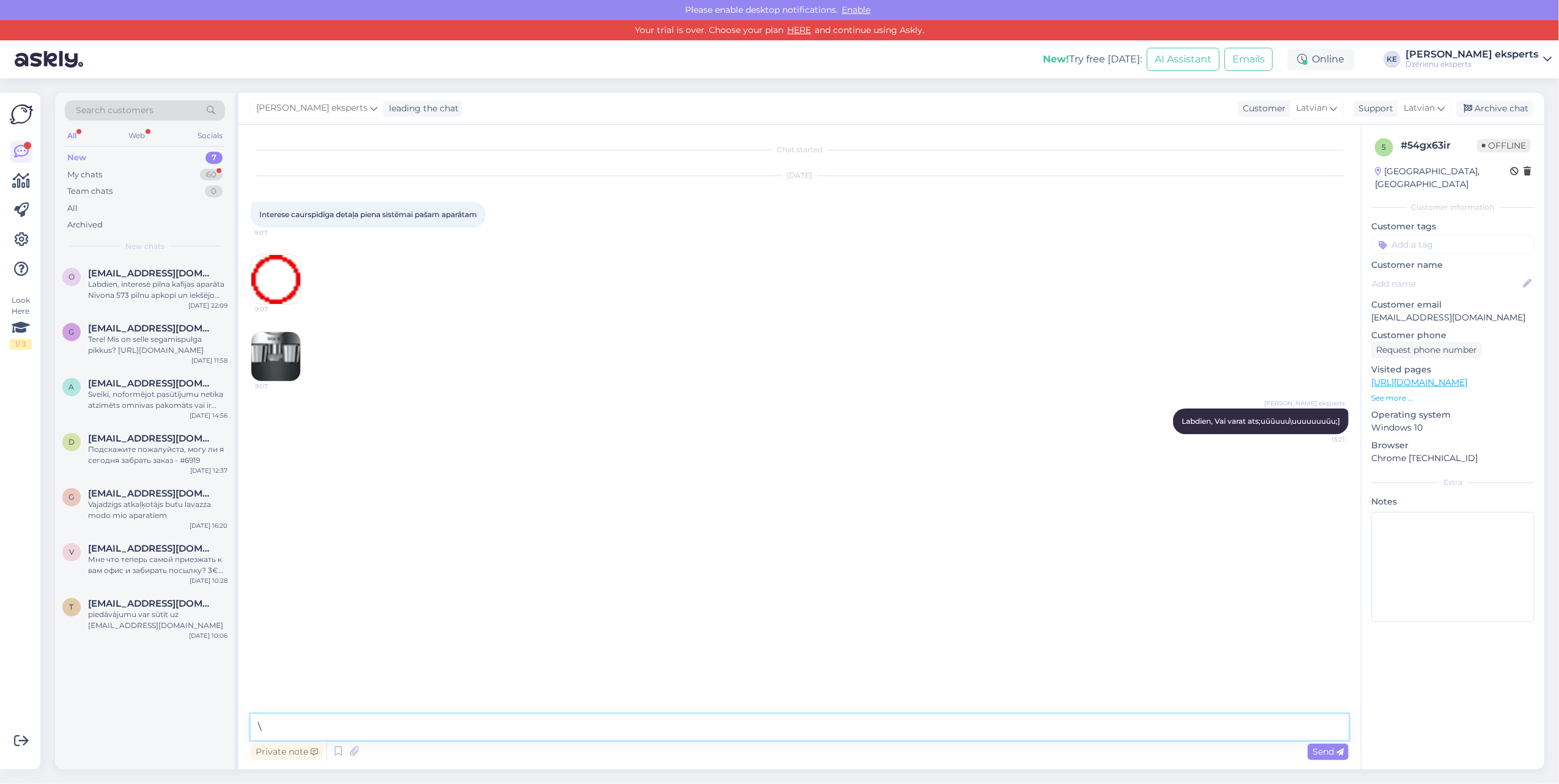
type textarea "\"
drag, startPoint x: 294, startPoint y: 730, endPoint x: 182, endPoint y: 735, distance: 112.1
click at [182, 587] on div "Search customers All Web Socials New 7 My chats 60 Team chats 0 All Archived Ne…" at bounding box center [799, 431] width 1489 height 676
drag, startPoint x: 1290, startPoint y: 419, endPoint x: 798, endPoint y: 558, distance: 511.3
click at [798, 558] on div "Chat started [DATE] Interese caurspīdīga detaļa piena sistēmai pašam aparātam 9…" at bounding box center [805, 419] width 1108 height 566
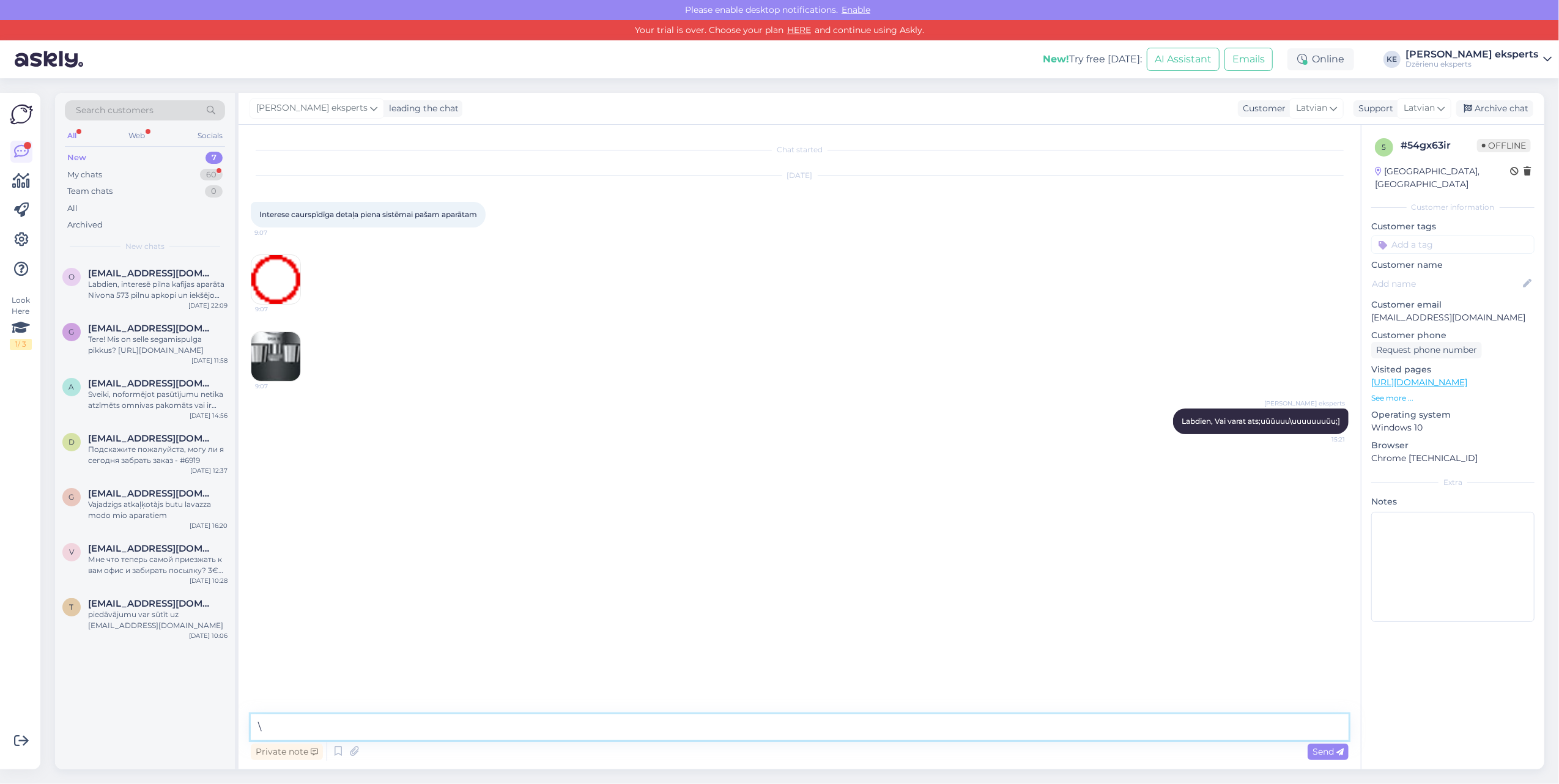
drag, startPoint x: 355, startPoint y: 731, endPoint x: 153, endPoint y: 798, distance: 212.8
click at [153, 587] on html "Please enable desktop notifications. Enable Your trial is over. Choose your pla…" at bounding box center [779, 392] width 1559 height 784
